Goal: Transaction & Acquisition: Purchase product/service

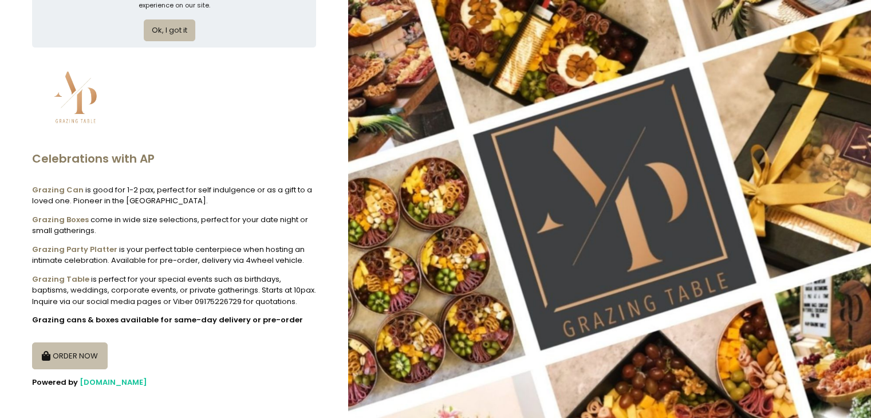
scroll to position [60, 0]
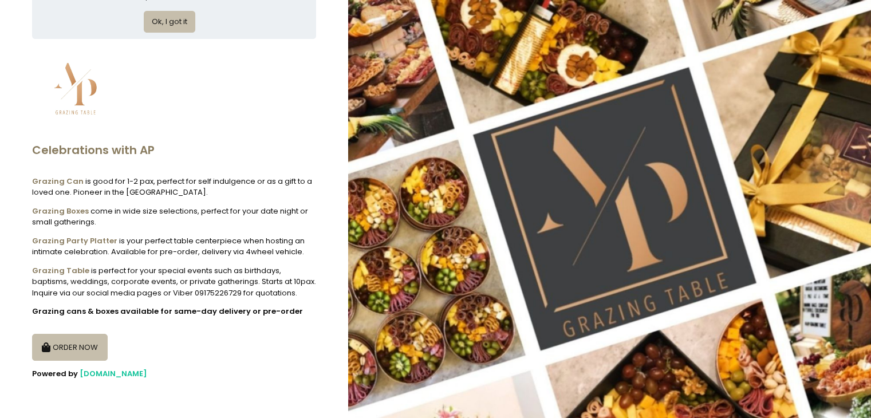
click at [64, 355] on button "ORDER NOW" at bounding box center [70, 347] width 76 height 27
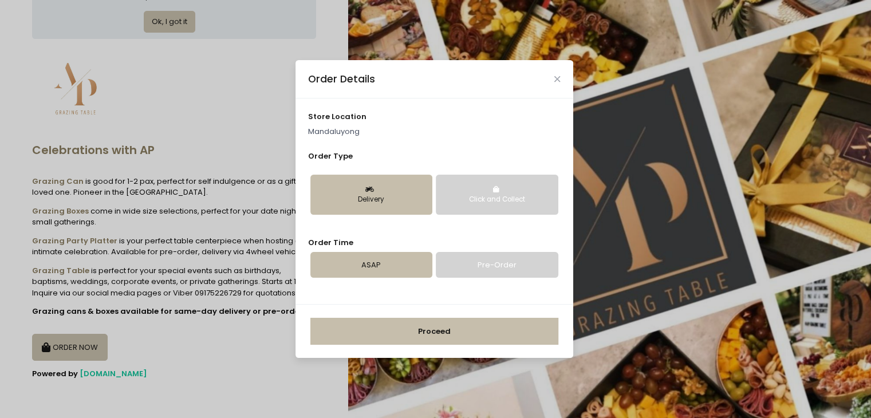
click at [372, 218] on div "Delivery Click and Collect" at bounding box center [434, 195] width 252 height 59
click at [377, 211] on button "Delivery" at bounding box center [371, 195] width 122 height 40
click at [383, 203] on div "Delivery" at bounding box center [371, 200] width 106 height 10
click at [457, 254] on link "Pre-Order" at bounding box center [497, 265] width 122 height 26
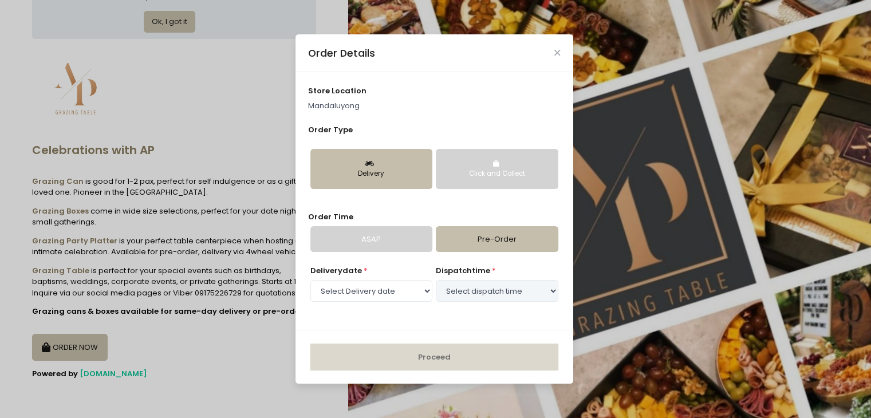
select select "[DATE]"
click at [403, 178] on div "Delivery" at bounding box center [371, 174] width 106 height 10
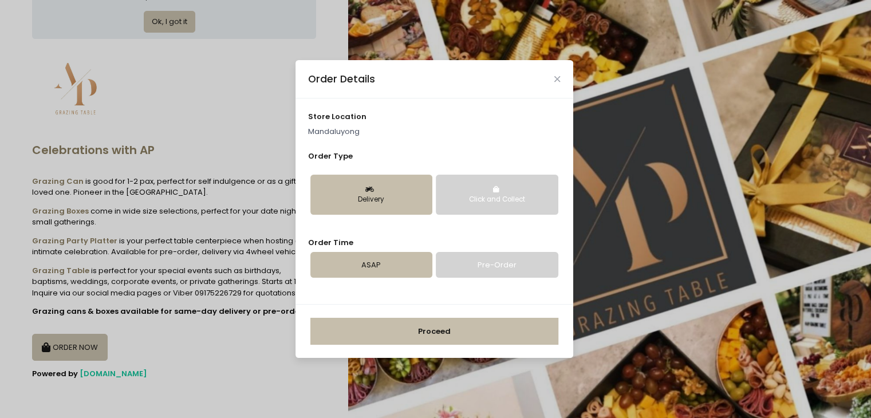
click at [394, 191] on button "Delivery" at bounding box center [371, 195] width 122 height 40
click at [497, 197] on div "Click and Collect" at bounding box center [497, 200] width 106 height 10
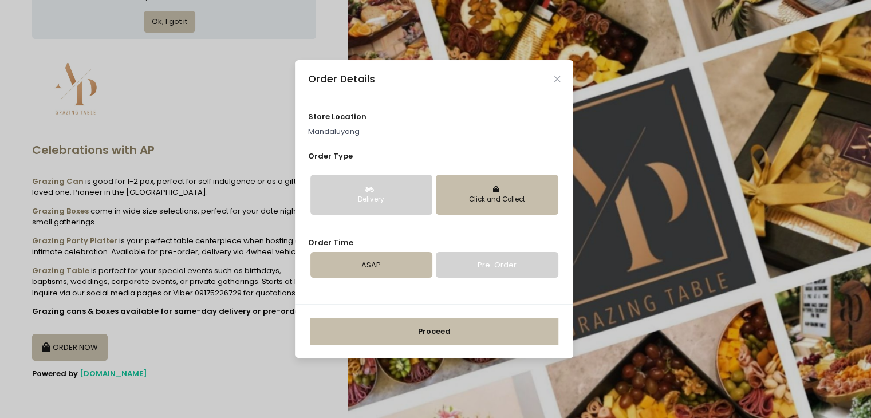
click at [414, 195] on div "Delivery" at bounding box center [371, 200] width 106 height 10
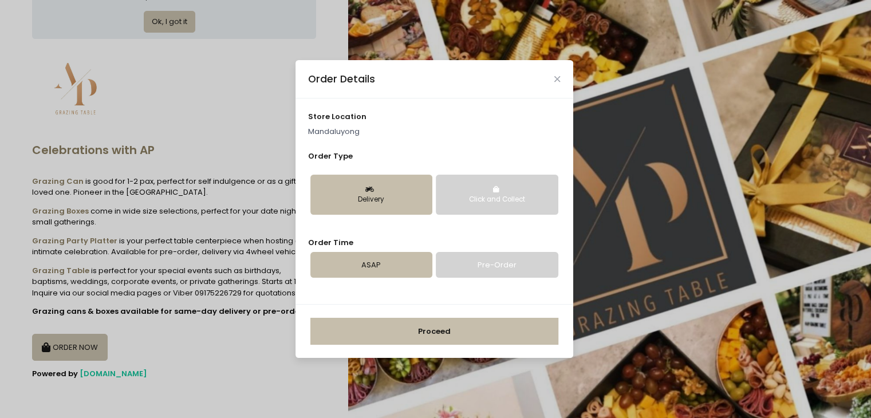
click at [451, 335] on button "Proceed" at bounding box center [434, 331] width 248 height 27
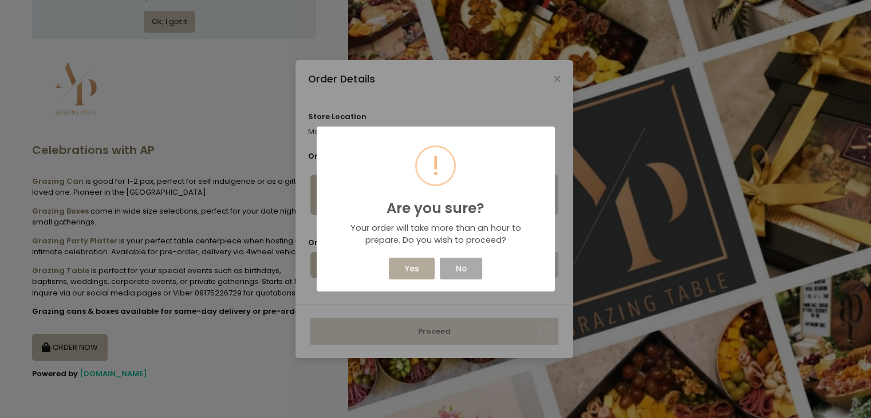
click at [416, 274] on button "Yes" at bounding box center [412, 269] width 46 height 22
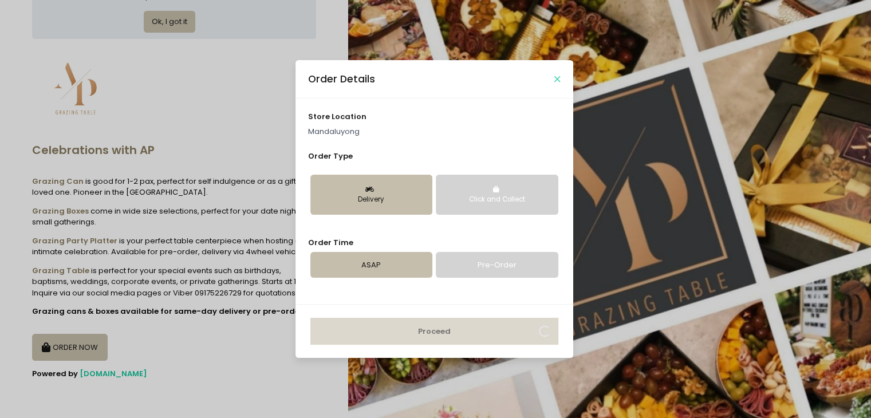
click at [557, 81] on icon "Close" at bounding box center [557, 79] width 6 height 9
